Goal: Find specific page/section: Find specific page/section

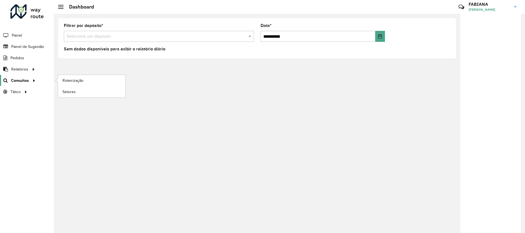
click at [28, 80] on span "Consultas" at bounding box center [20, 81] width 18 height 6
click at [87, 92] on link "Setores" at bounding box center [91, 91] width 67 height 11
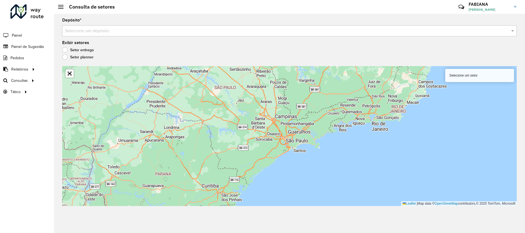
click at [76, 57] on label "Setor planner" at bounding box center [77, 57] width 31 height 6
click at [76, 50] on label "Setor entrega" at bounding box center [78, 50] width 32 height 6
click at [113, 32] on input "text" at bounding box center [284, 31] width 438 height 7
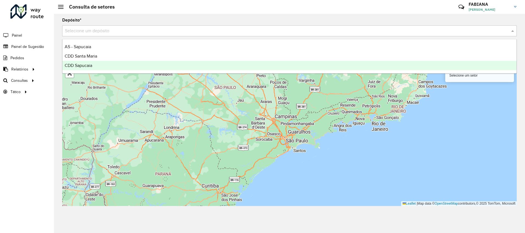
click at [107, 64] on div "CDD Sapucaia" at bounding box center [289, 65] width 454 height 9
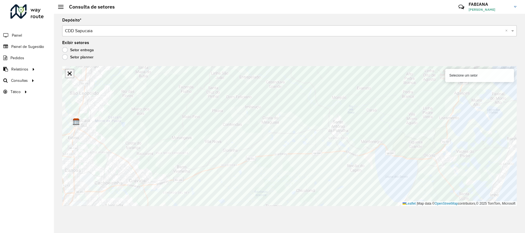
click at [72, 76] on link "Abrir mapa em tela cheia" at bounding box center [70, 73] width 8 height 8
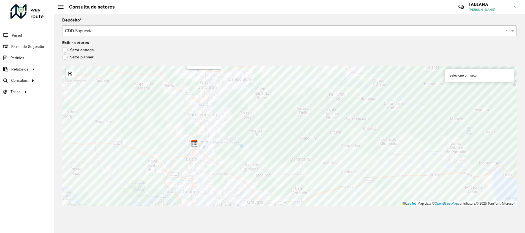
click at [101, 34] on input "text" at bounding box center [284, 31] width 438 height 7
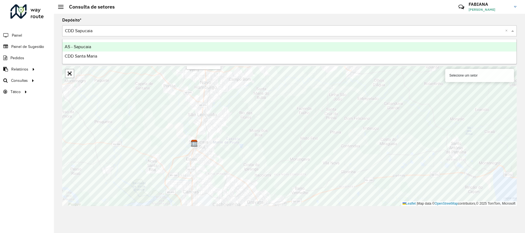
click at [130, 17] on div "Depósito * Selecione um depósito × CDD Sapucaia × Exibir setores Setor entrega …" at bounding box center [289, 123] width 471 height 219
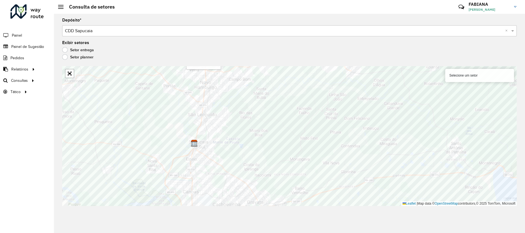
click at [127, 58] on div "Setor planner" at bounding box center [289, 58] width 455 height 7
click at [154, 23] on div "Depósito * Selecione um depósito × CDD Sapucaia ×" at bounding box center [289, 27] width 455 height 18
click at [135, 30] on input "text" at bounding box center [284, 31] width 438 height 7
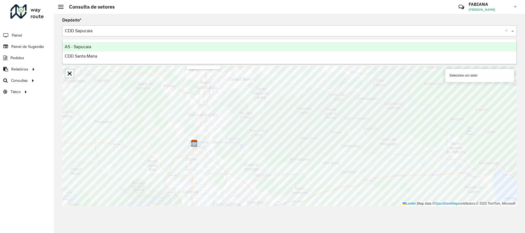
click at [113, 45] on div "AS - Sapucaia" at bounding box center [289, 46] width 454 height 9
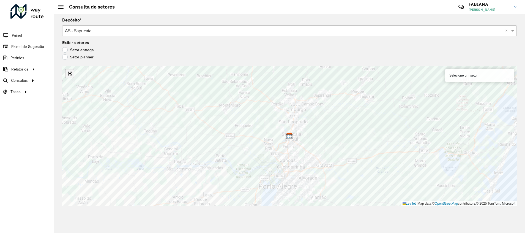
click at [69, 77] on link "Abrir mapa em tela cheia" at bounding box center [70, 73] width 8 height 8
